Goal: Find specific page/section: Find specific page/section

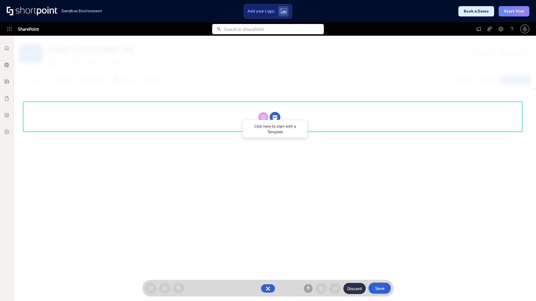
click at [275, 117] on circle at bounding box center [274, 117] width 11 height 11
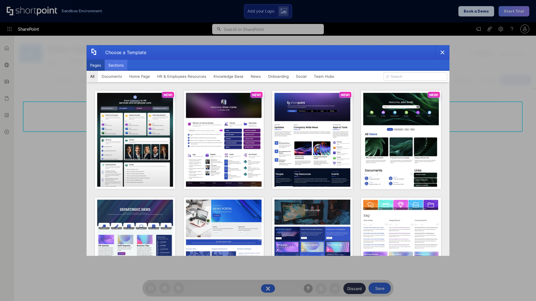
click at [116, 65] on button "Sections" at bounding box center [116, 65] width 23 height 11
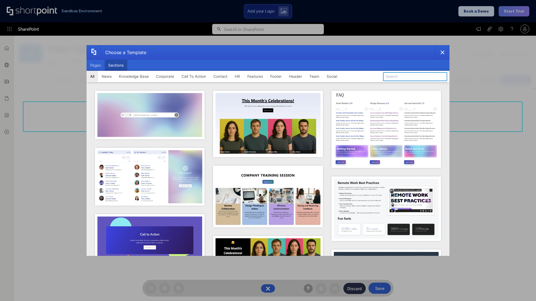
type input "Features Kit 4"
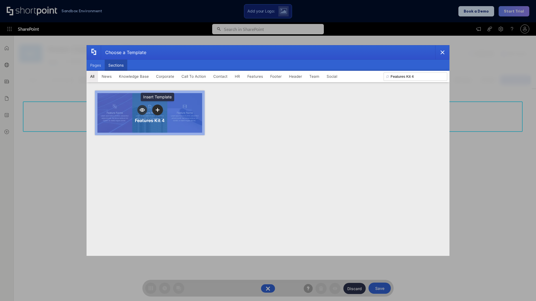
click at [157, 110] on icon "template selector" at bounding box center [157, 110] width 4 height 4
